Goal: Find specific page/section: Find specific page/section

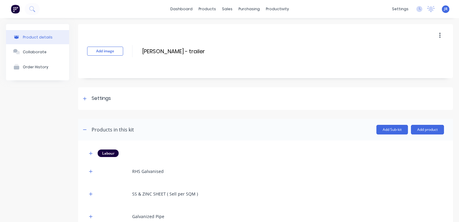
scroll to position [232, 0]
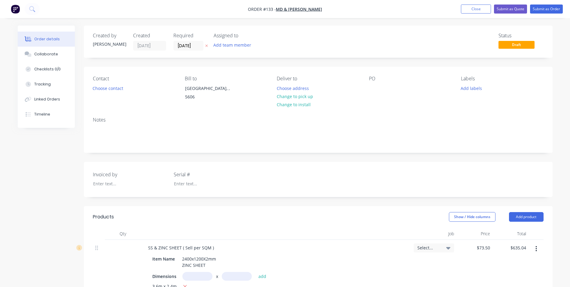
scroll to position [180, 0]
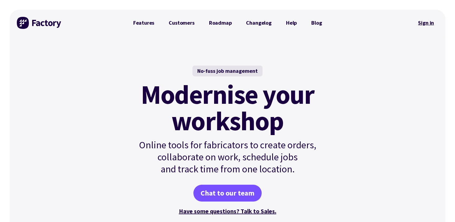
click at [431, 22] on link "Sign in" at bounding box center [426, 23] width 24 height 14
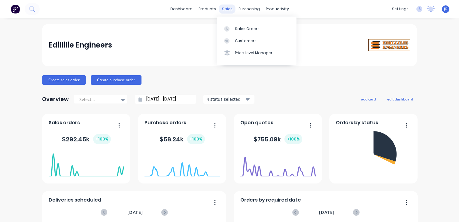
click at [223, 7] on div "sales" at bounding box center [227, 9] width 17 height 9
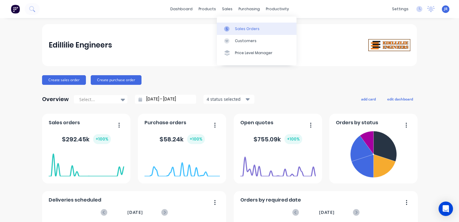
click at [237, 28] on div "Sales Orders" at bounding box center [247, 28] width 25 height 5
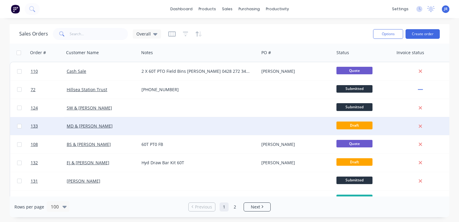
click at [200, 126] on div at bounding box center [199, 126] width 120 height 18
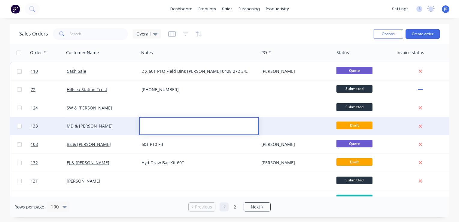
click at [115, 122] on div "MD & JA LOVEGROVE" at bounding box center [101, 126] width 75 height 18
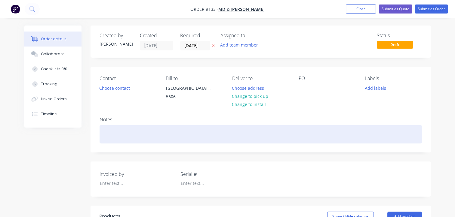
click at [133, 128] on div at bounding box center [261, 134] width 322 height 18
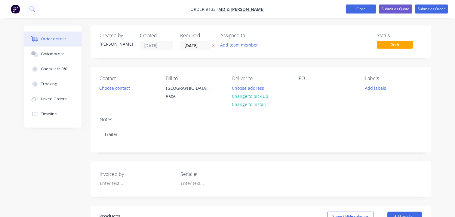
click at [364, 9] on button "Close" at bounding box center [361, 9] width 30 height 9
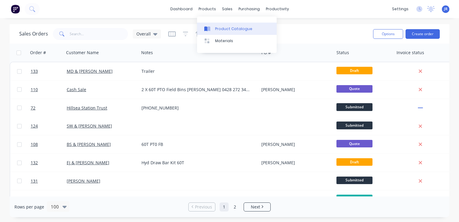
click at [216, 29] on div "Product Catalogue" at bounding box center [233, 28] width 37 height 5
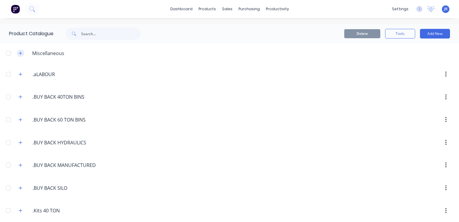
click at [19, 54] on icon "button" at bounding box center [21, 53] width 4 height 4
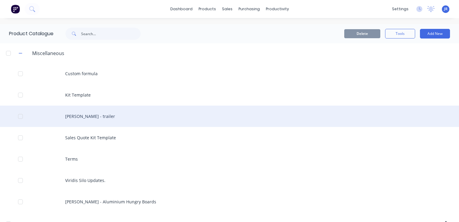
click at [87, 115] on div "Maurice Lovegrove - trailer" at bounding box center [229, 116] width 459 height 21
